Goal: Transaction & Acquisition: Purchase product/service

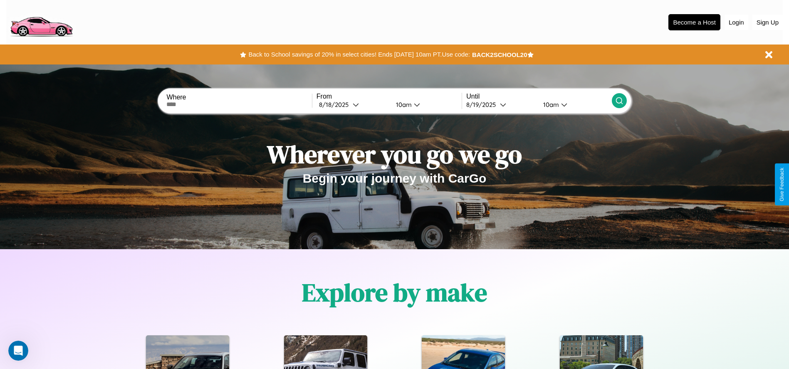
click at [239, 104] on input "text" at bounding box center [238, 104] width 145 height 7
type input "**********"
click at [353, 104] on div "8 / 18 / 2025" at bounding box center [336, 105] width 34 height 8
select select "*"
select select "****"
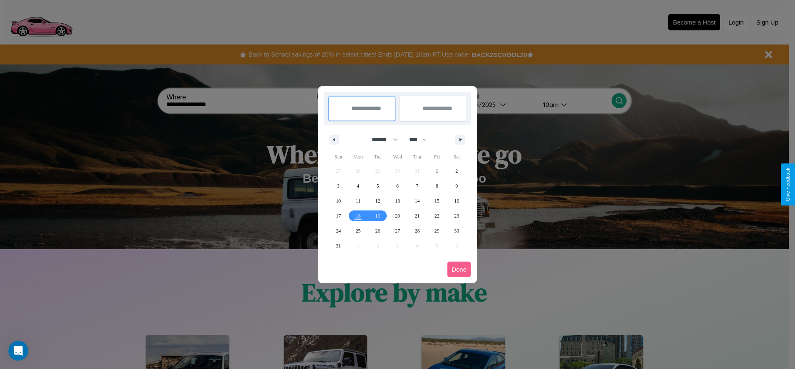
drag, startPoint x: 381, startPoint y: 139, endPoint x: 398, endPoint y: 167, distance: 32.1
click at [381, 139] on select "******* ******** ***** ***** *** **** **** ****** ********* ******* ******** **…" at bounding box center [383, 140] width 35 height 14
select select "*"
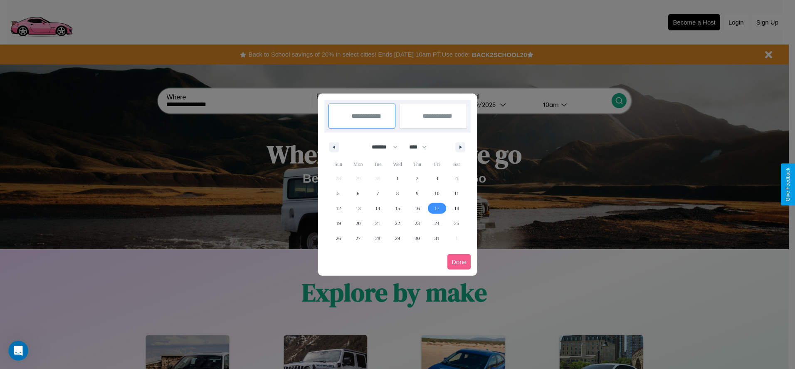
click at [437, 208] on span "17" at bounding box center [437, 208] width 5 height 15
type input "**********"
click at [338, 238] on span "26" at bounding box center [338, 238] width 5 height 15
type input "**********"
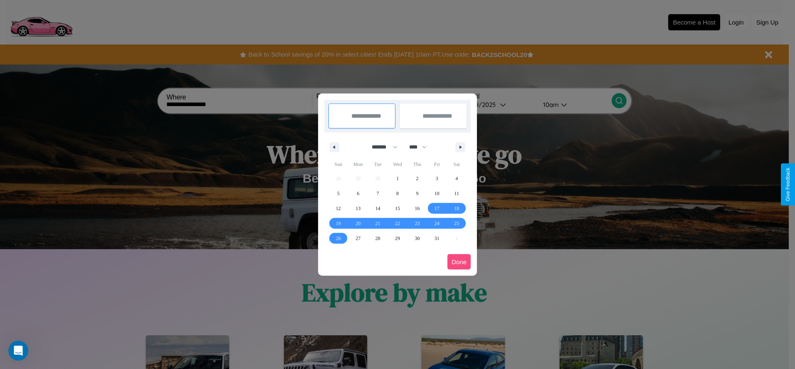
click at [459, 262] on button "Done" at bounding box center [459, 261] width 23 height 15
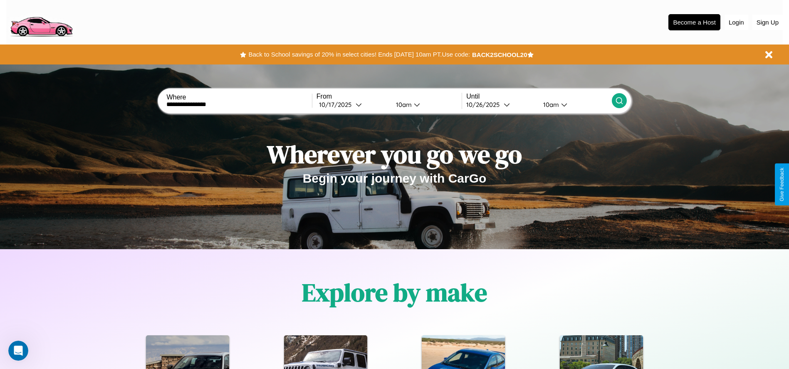
click at [619, 101] on icon at bounding box center [619, 101] width 8 height 8
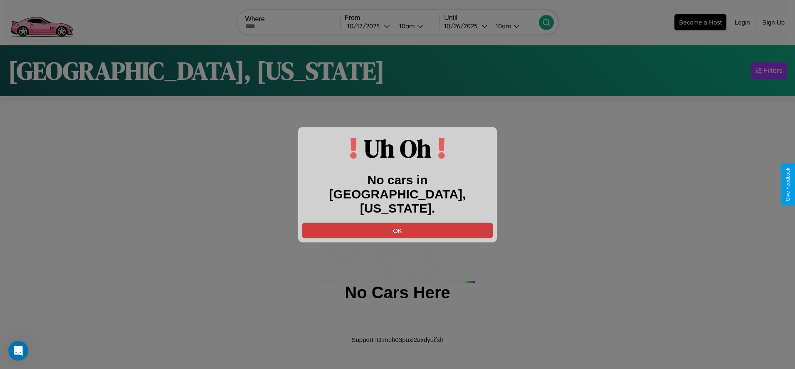
click at [398, 223] on button "OK" at bounding box center [397, 230] width 191 height 15
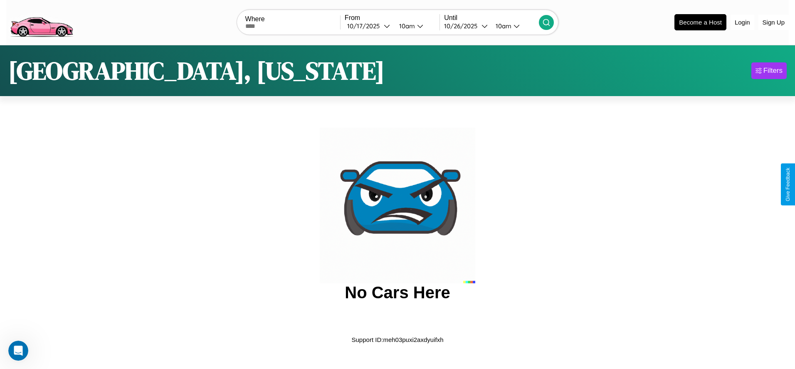
click at [41, 21] on img at bounding box center [41, 21] width 70 height 35
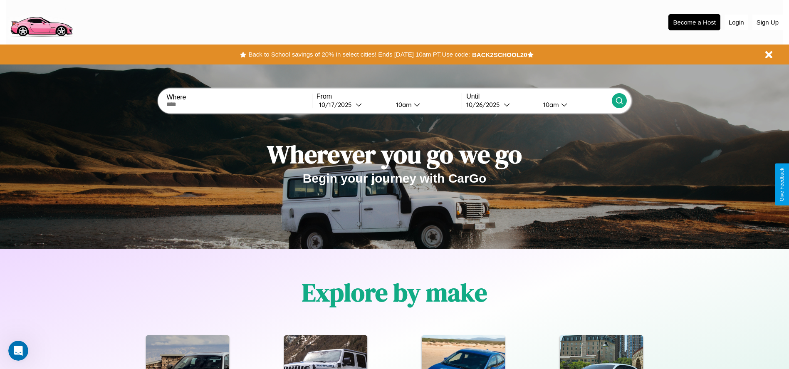
scroll to position [173, 0]
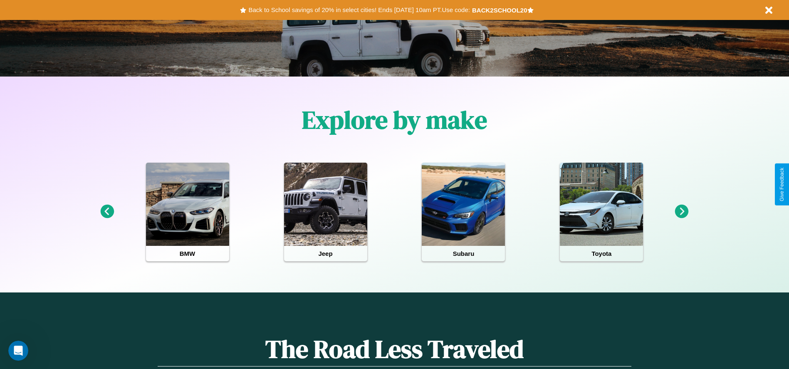
click at [682, 212] on icon at bounding box center [682, 212] width 14 height 14
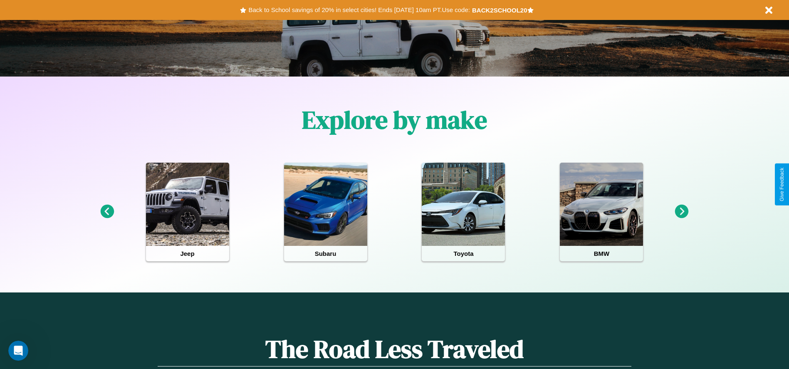
click at [682, 212] on icon at bounding box center [682, 212] width 14 height 14
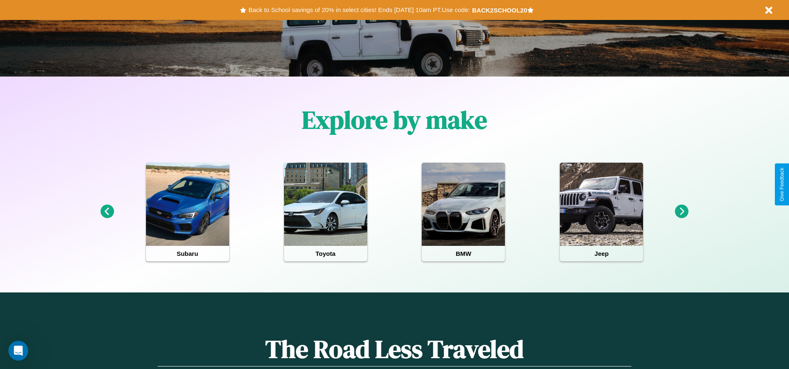
click at [682, 212] on icon at bounding box center [682, 212] width 14 height 14
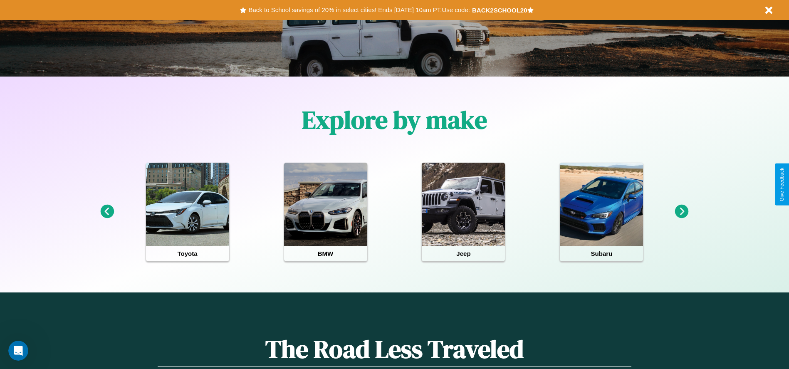
click at [682, 212] on icon at bounding box center [682, 212] width 14 height 14
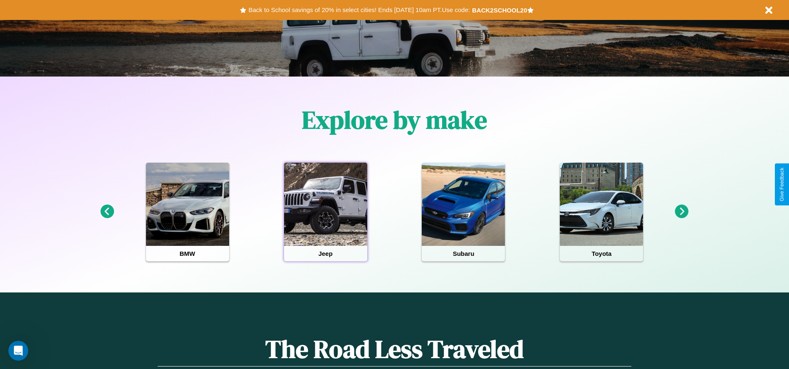
click at [325, 212] on div at bounding box center [325, 204] width 83 height 83
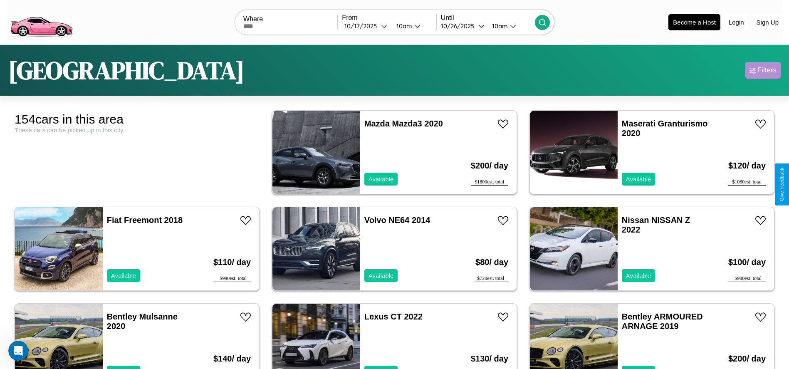
click at [763, 70] on div "Filters" at bounding box center [767, 70] width 19 height 8
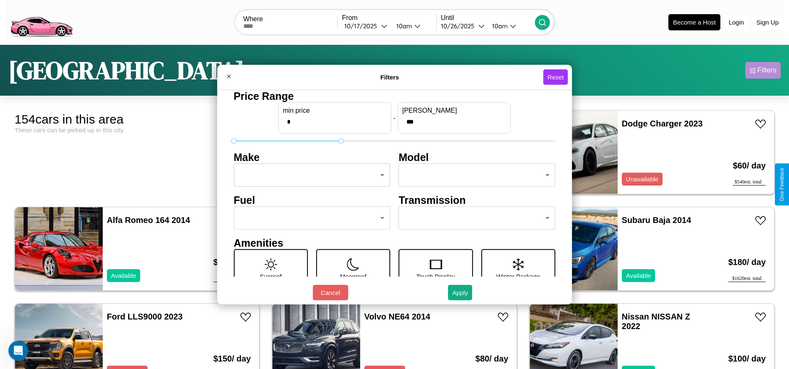
type input "***"
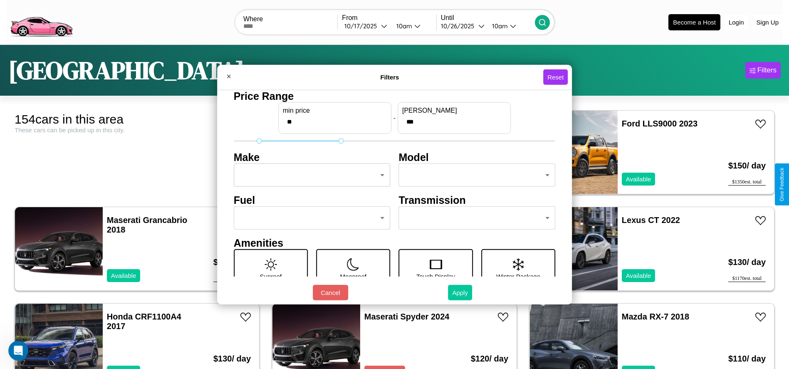
type input "**"
click at [461, 292] on button "Apply" at bounding box center [460, 292] width 24 height 15
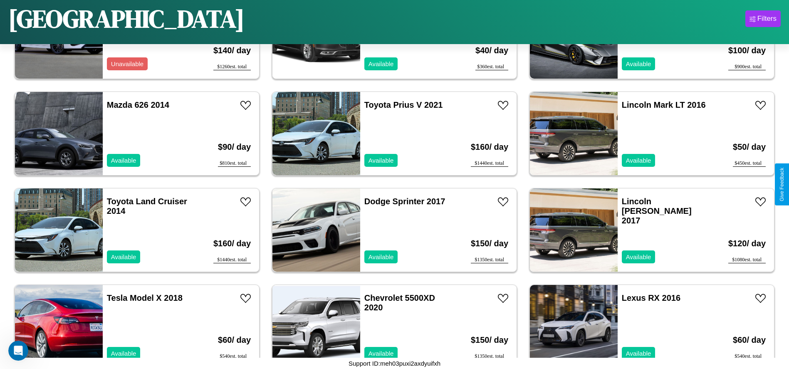
scroll to position [1637, 0]
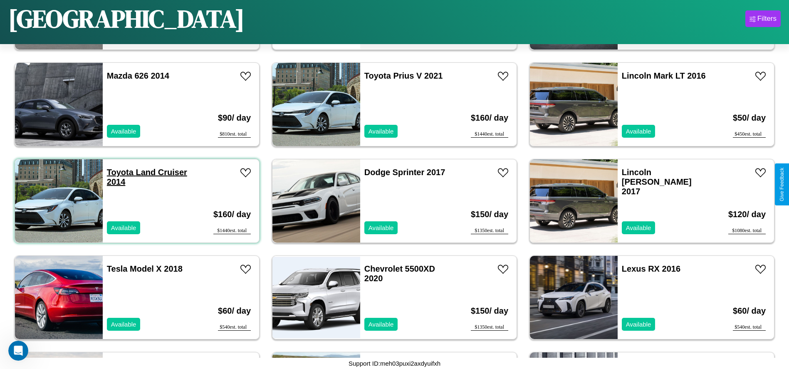
click at [119, 172] on link "Toyota Land Cruiser 2014" at bounding box center [147, 177] width 80 height 19
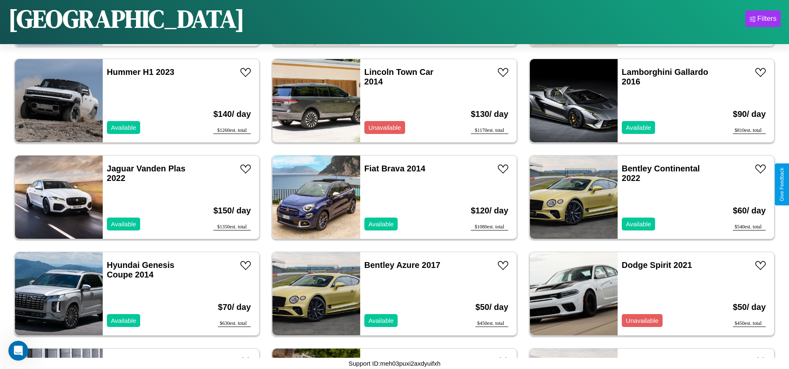
scroll to position [768, 0]
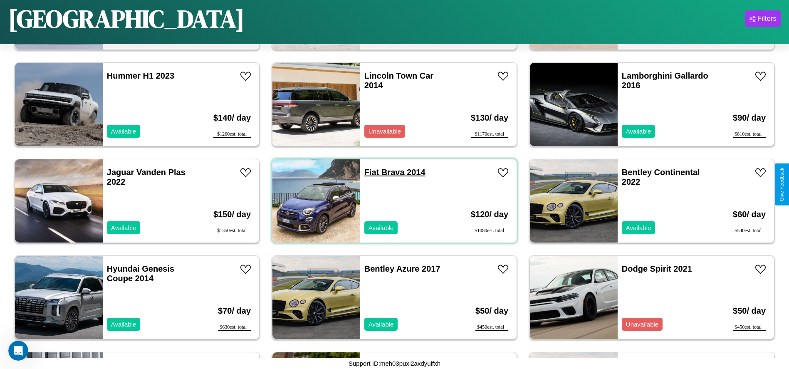
click at [369, 172] on link "Fiat Brava 2014" at bounding box center [394, 172] width 61 height 9
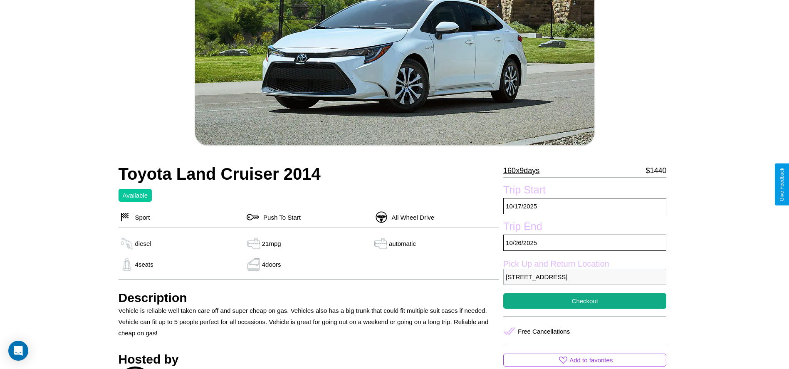
scroll to position [358, 0]
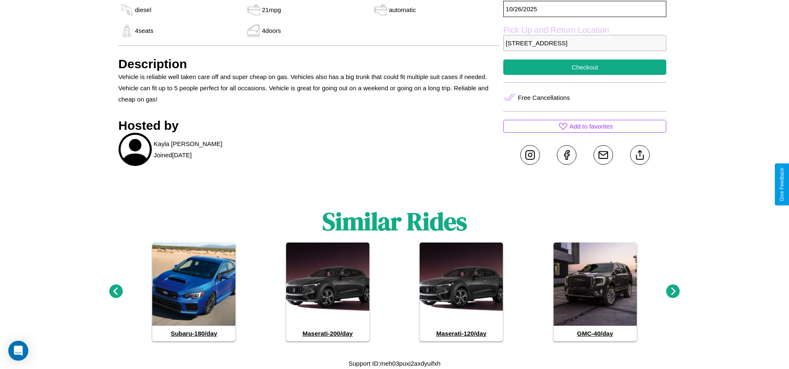
click at [673, 292] on icon at bounding box center [673, 292] width 14 height 14
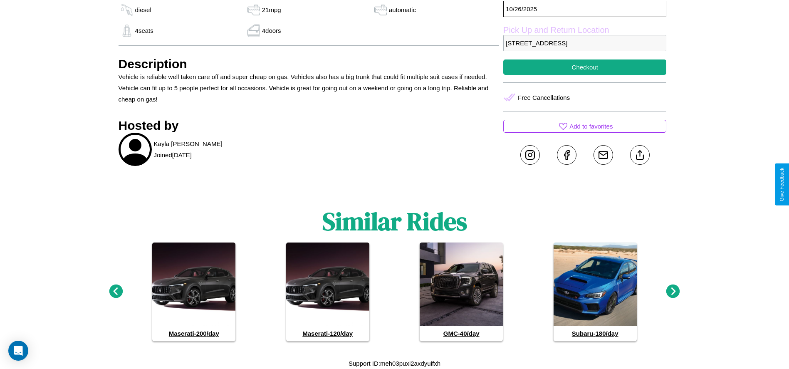
click at [673, 292] on icon at bounding box center [673, 292] width 14 height 14
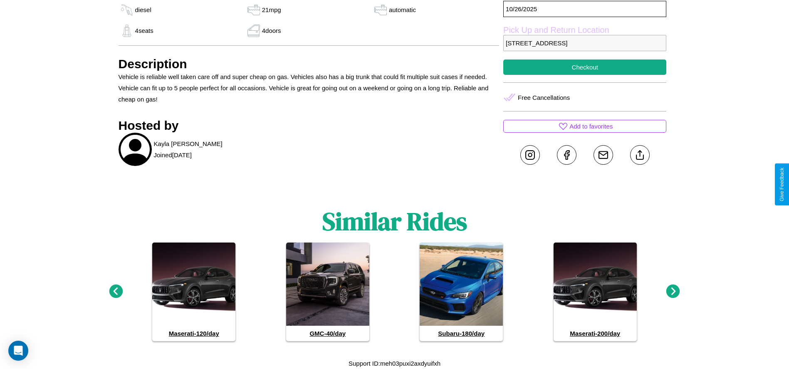
click at [673, 292] on icon at bounding box center [673, 292] width 14 height 14
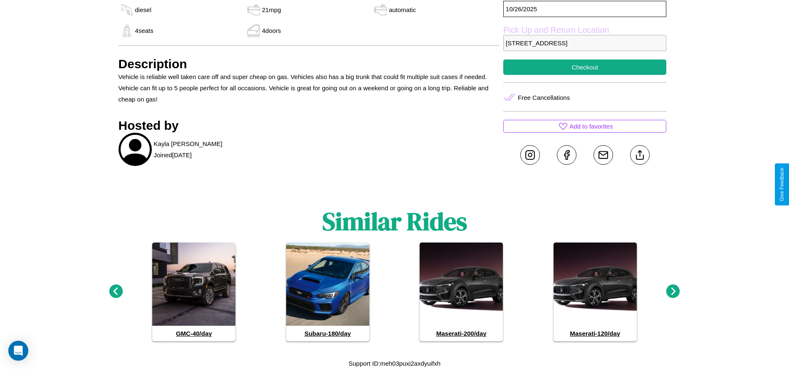
scroll to position [240, 0]
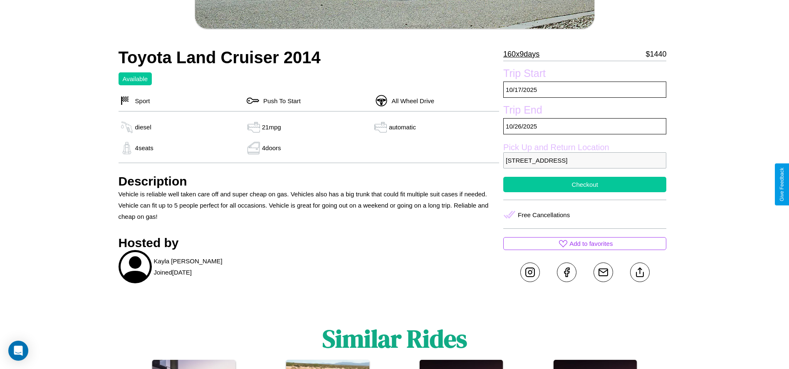
click at [585, 184] on button "Checkout" at bounding box center [584, 184] width 163 height 15
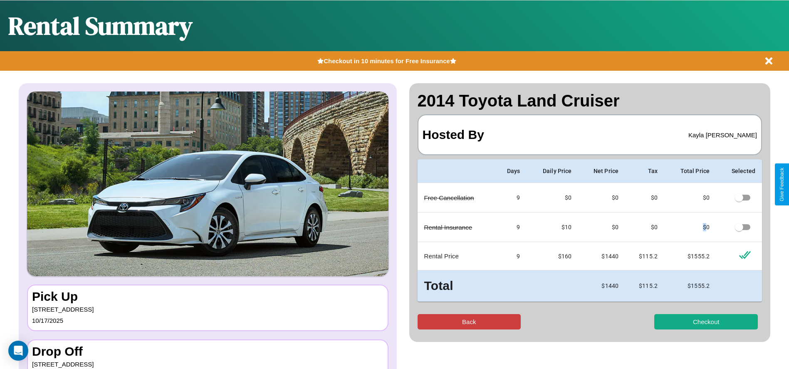
click at [469, 322] on button "Back" at bounding box center [470, 321] width 104 height 15
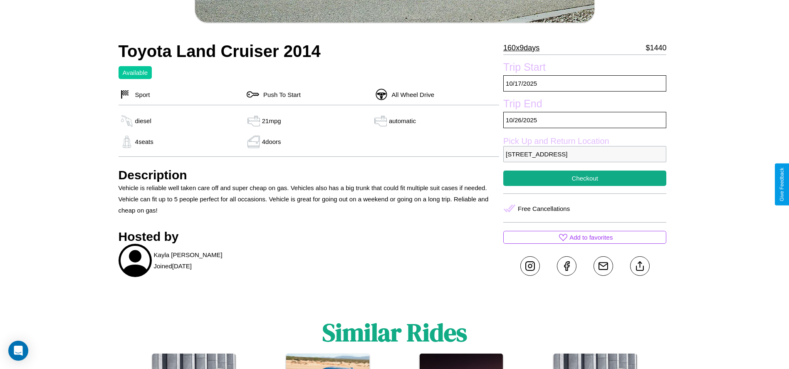
scroll to position [358, 0]
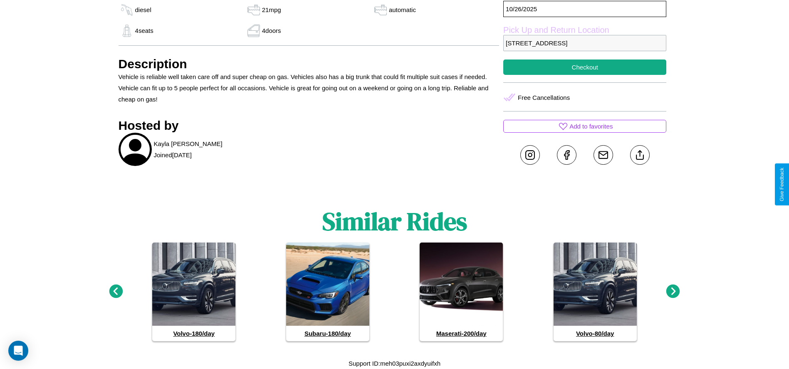
click at [673, 292] on icon at bounding box center [673, 292] width 14 height 14
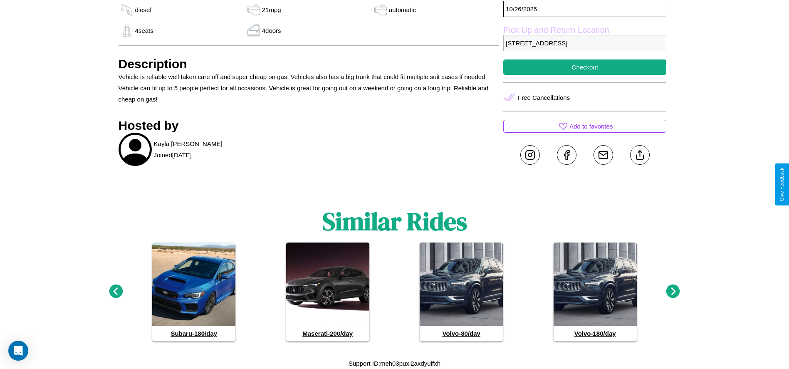
click at [673, 292] on icon at bounding box center [673, 292] width 14 height 14
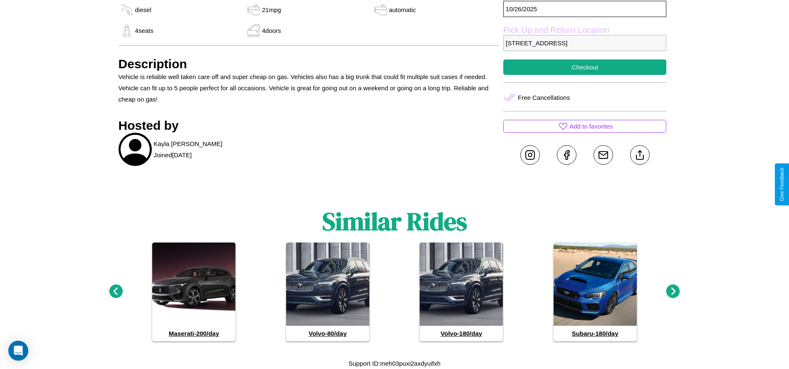
click at [673, 292] on icon at bounding box center [673, 292] width 14 height 14
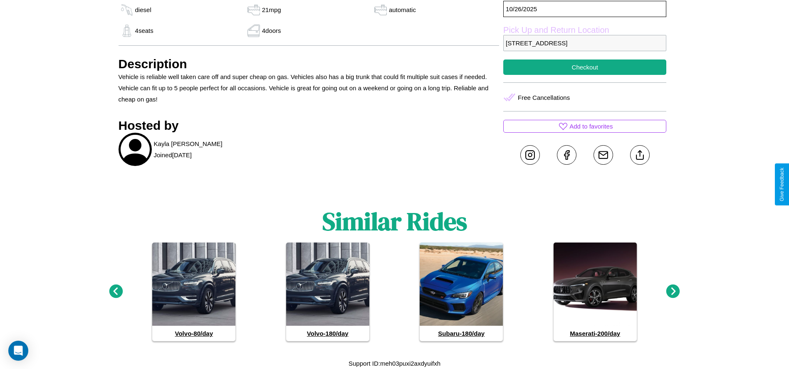
click at [116, 292] on icon at bounding box center [116, 292] width 14 height 14
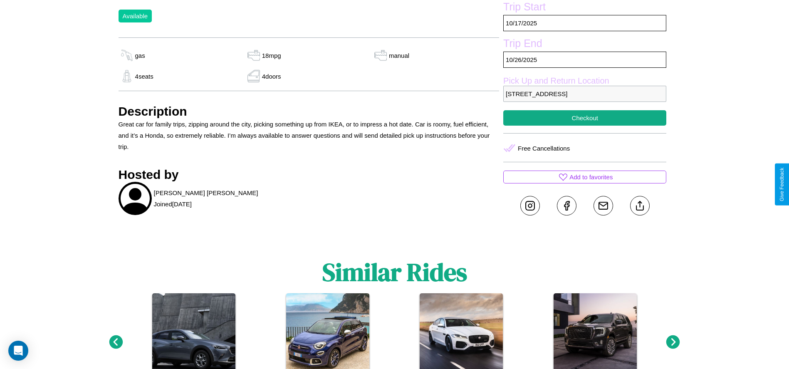
scroll to position [303, 0]
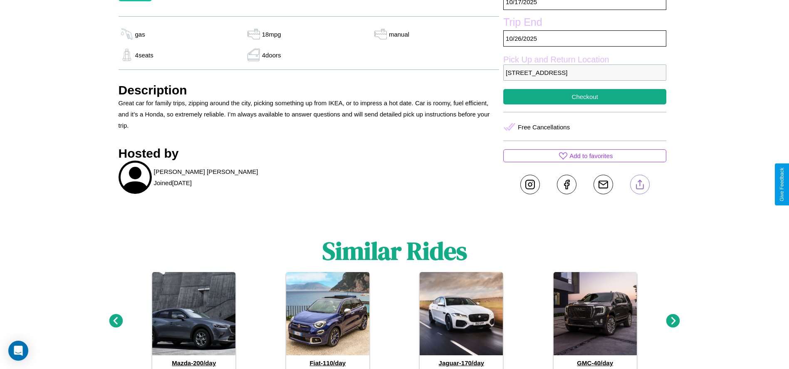
click at [640, 184] on line at bounding box center [640, 183] width 0 height 6
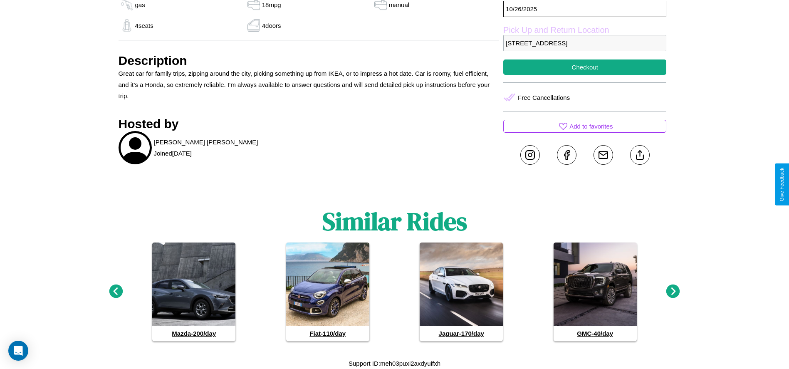
click at [673, 292] on icon at bounding box center [673, 292] width 14 height 14
